Goal: Information Seeking & Learning: Check status

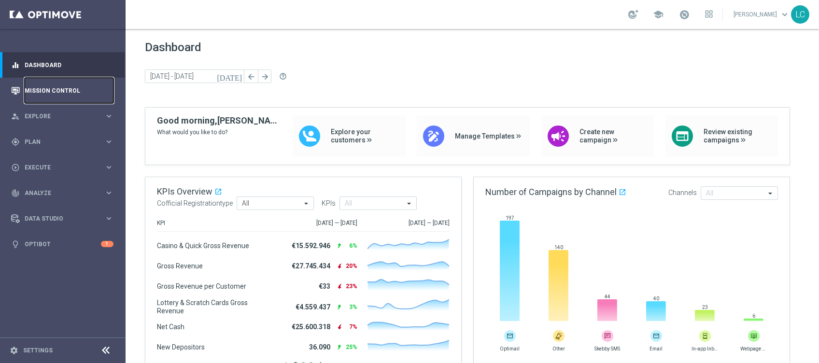
click at [54, 99] on link "Mission Control" at bounding box center [69, 91] width 89 height 26
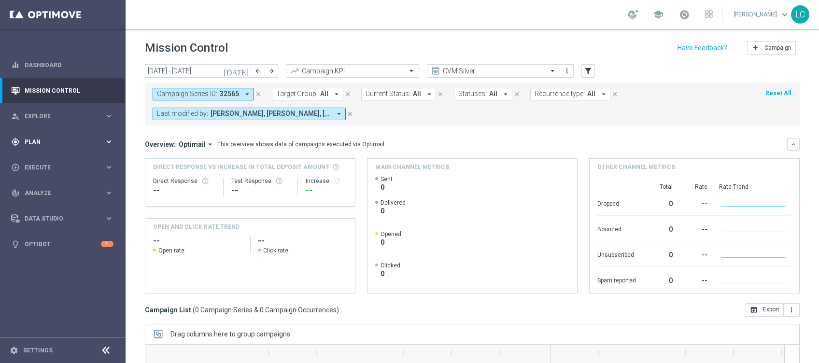
click at [28, 149] on div "gps_fixed Plan keyboard_arrow_right" at bounding box center [62, 142] width 125 height 26
click at [50, 163] on link "Target Groups" at bounding box center [62, 162] width 75 height 8
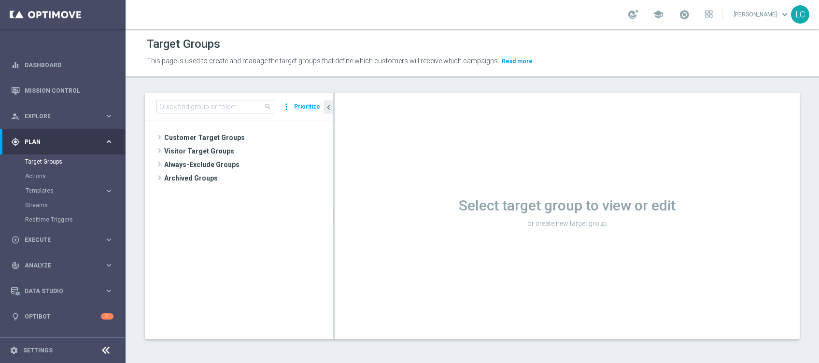
click at [175, 125] on tree-viewport "Customer Target Groups library_add create_new_folder" at bounding box center [239, 230] width 188 height 218
click at [182, 105] on input at bounding box center [215, 107] width 118 height 14
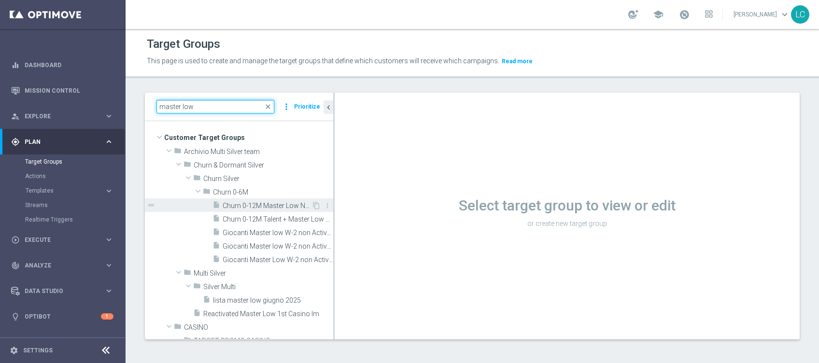
type input "master low"
click at [245, 207] on span "Churn 0-12M Master Low NO NWL" at bounding box center [267, 206] width 89 height 8
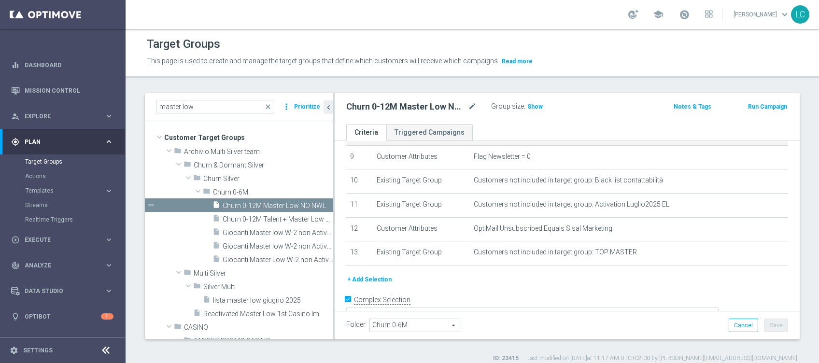
scroll to position [233, 0]
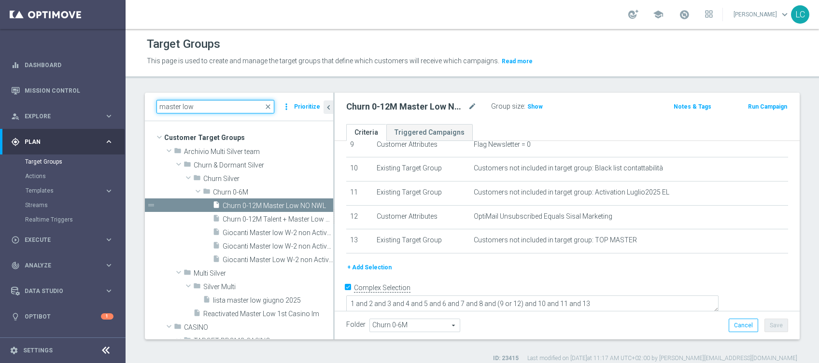
click at [264, 108] on input "master low" at bounding box center [215, 107] width 118 height 14
click at [268, 107] on span "close" at bounding box center [268, 107] width 8 height 8
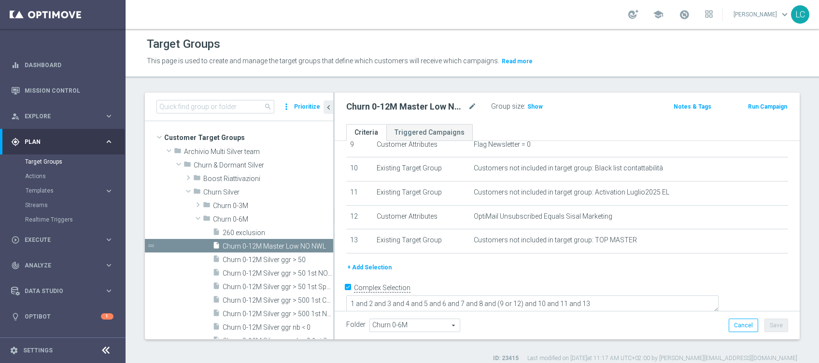
click at [254, 89] on div "Target Groups This page is used to create and manage the target groups that def…" at bounding box center [472, 196] width 693 height 334
click at [229, 87] on div "Target Groups This page is used to create and manage the target groups that def…" at bounding box center [472, 196] width 693 height 334
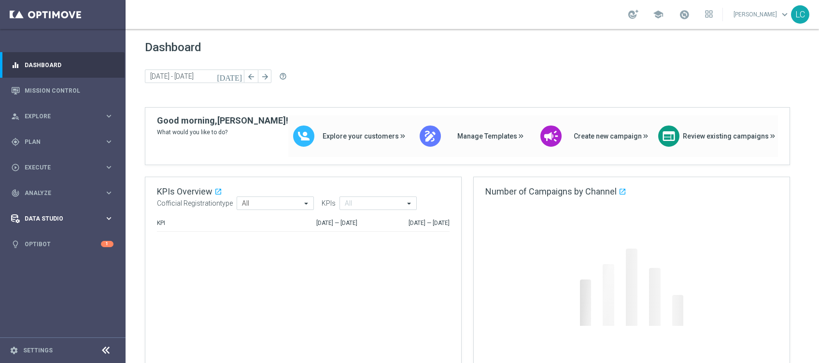
click at [47, 216] on span "Data Studio" at bounding box center [65, 219] width 80 height 6
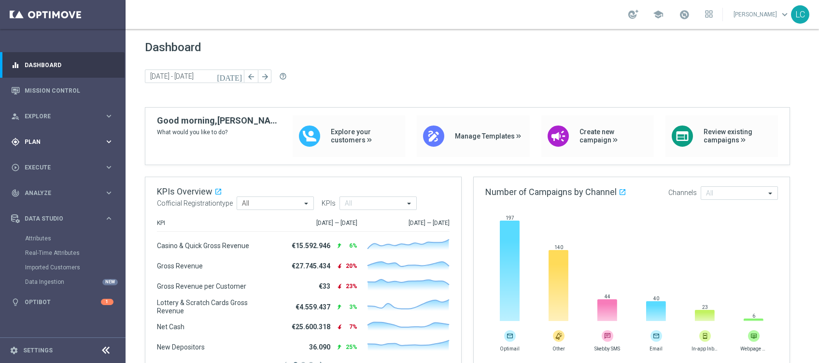
click at [31, 137] on div "gps_fixed Plan keyboard_arrow_right" at bounding box center [62, 142] width 125 height 26
click at [63, 116] on span "Explore" at bounding box center [65, 116] width 80 height 6
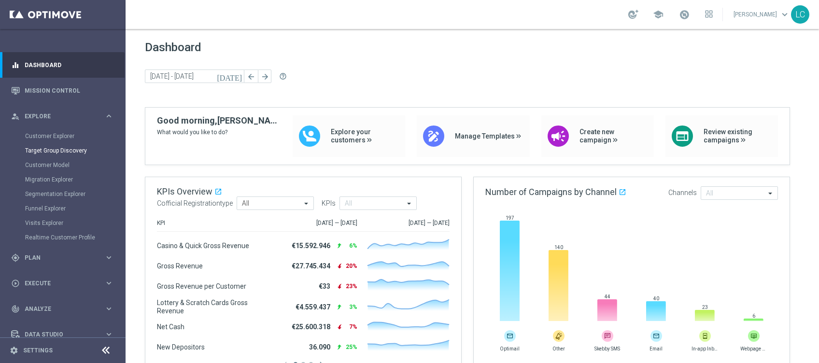
scroll to position [38, 0]
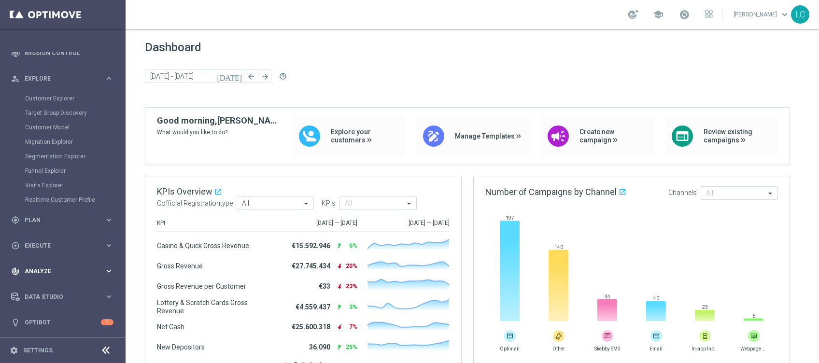
click at [51, 267] on div "track_changes Analyze" at bounding box center [57, 271] width 93 height 9
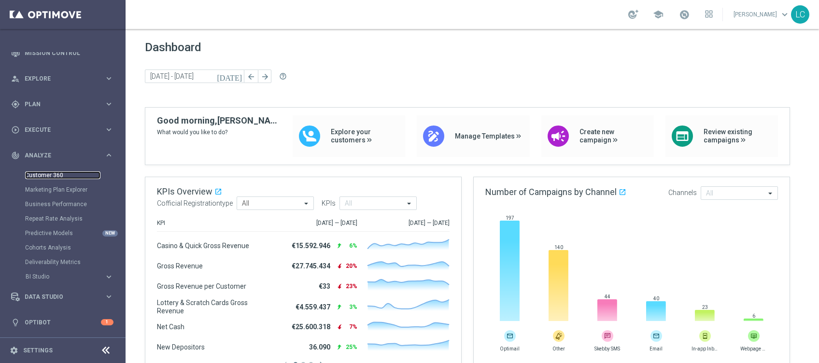
click at [44, 172] on link "Customer 360" at bounding box center [62, 175] width 75 height 8
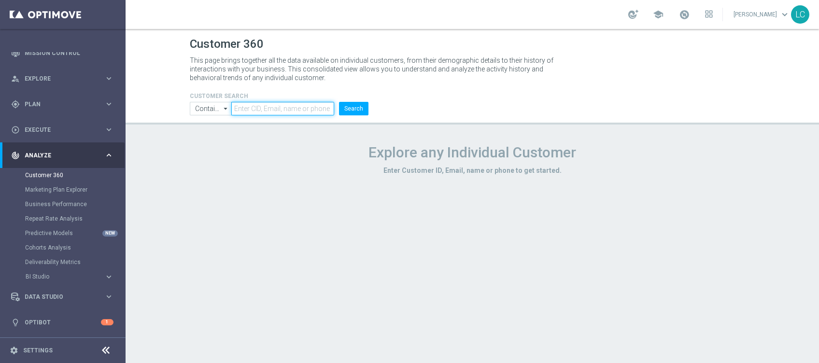
click at [294, 103] on input "text" at bounding box center [282, 109] width 103 height 14
type input "[EMAIL_ADDRESS][DOMAIN_NAME]"
click at [350, 100] on form "CUSTOMER SEARCH Contains Contains arrow_drop_down Show Selected 0 of NaN Contai…" at bounding box center [279, 104] width 179 height 23
click at [353, 105] on button "Search" at bounding box center [353, 109] width 29 height 14
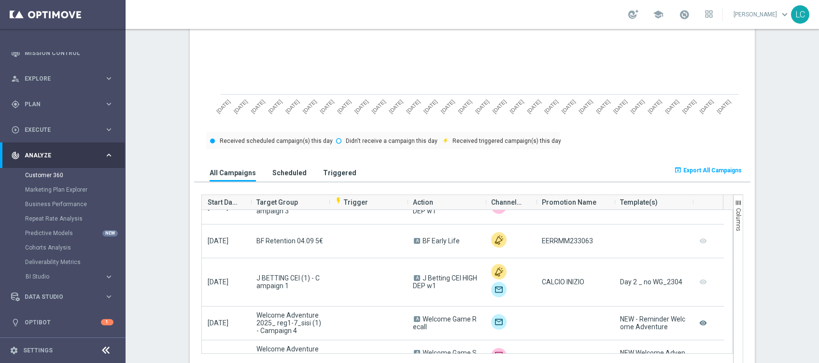
scroll to position [515, 0]
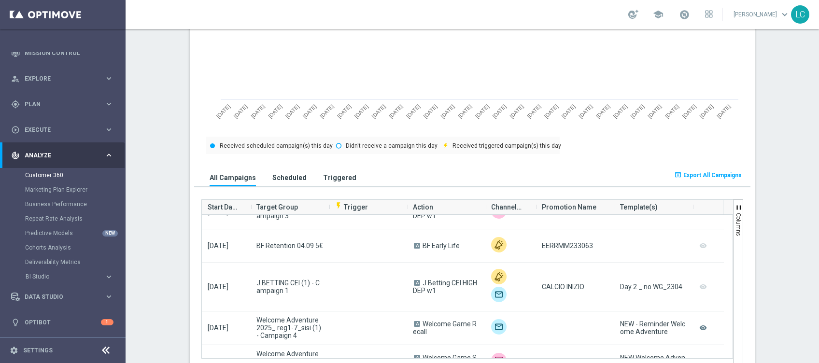
click at [278, 181] on h3 "Scheduled" at bounding box center [289, 177] width 34 height 9
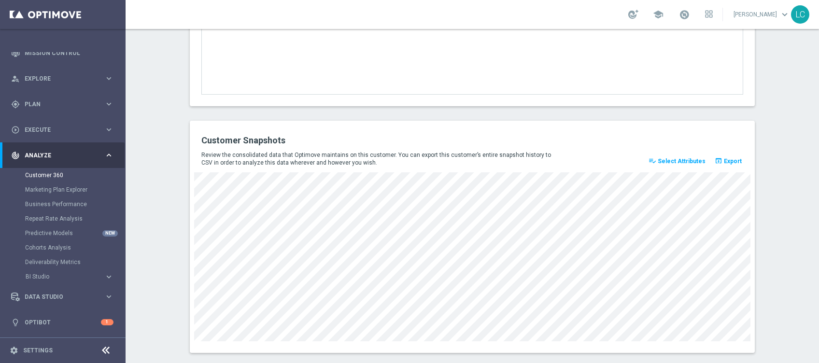
scroll to position [1313, 0]
